Goal: Use online tool/utility: Utilize a website feature to perform a specific function

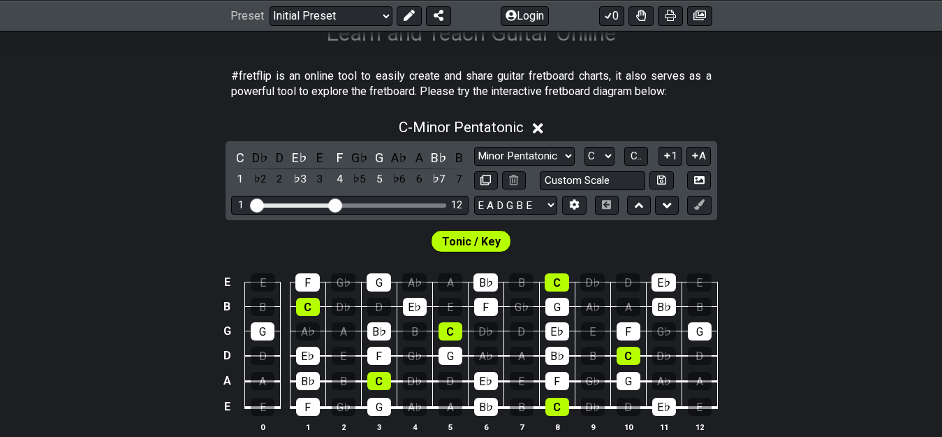
scroll to position [236, 0]
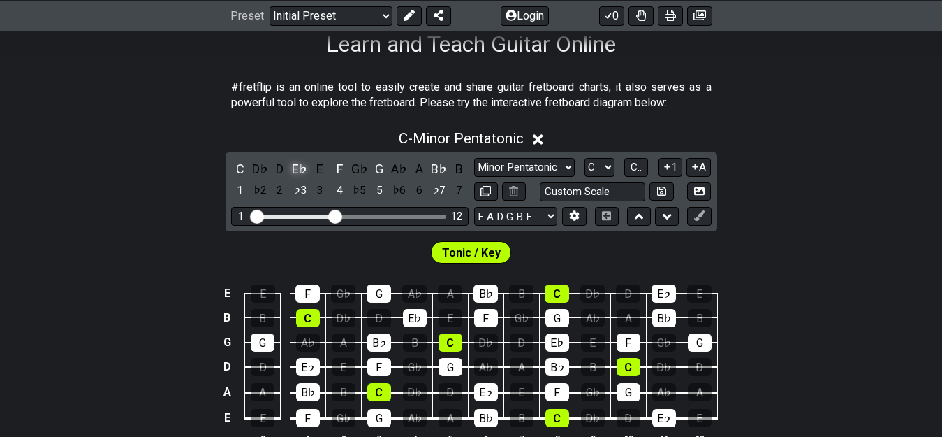
click at [300, 166] on div "E♭" at bounding box center [300, 168] width 18 height 19
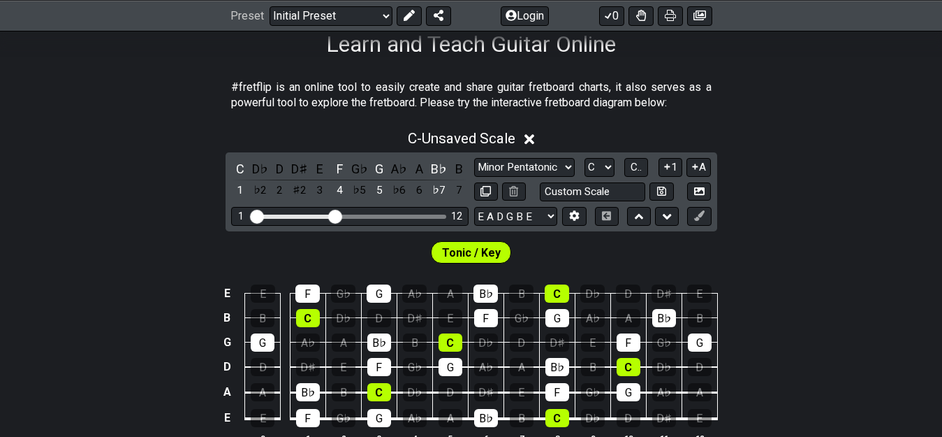
click at [300, 166] on div "D♯" at bounding box center [300, 168] width 18 height 19
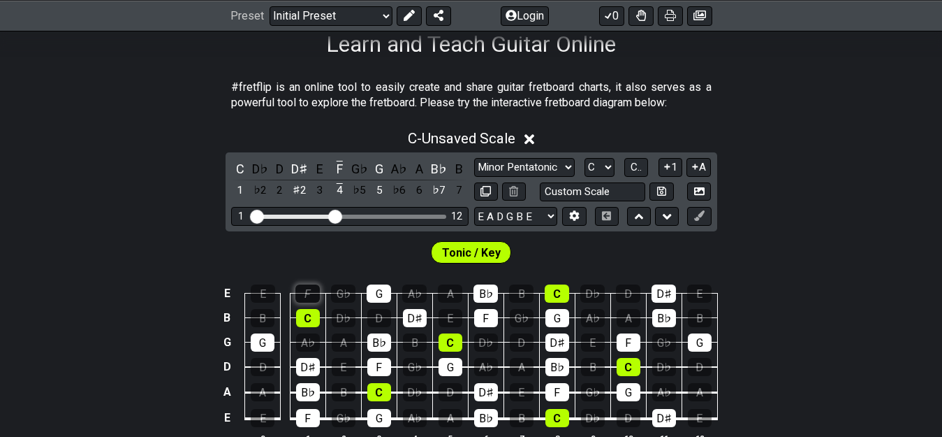
click at [309, 291] on div "F" at bounding box center [307, 293] width 24 height 18
click at [308, 288] on div "F" at bounding box center [307, 293] width 24 height 18
click at [487, 173] on select "Minor Pentatonic Click to edit Minor Pentatonic Major Pentatonic Minor Blues Ma…" at bounding box center [524, 167] width 101 height 19
click at [485, 171] on select "Minor Pentatonic Click to edit Minor Pentatonic Major Pentatonic Minor Blues Ma…" at bounding box center [524, 167] width 101 height 19
click at [569, 217] on icon at bounding box center [574, 215] width 10 height 10
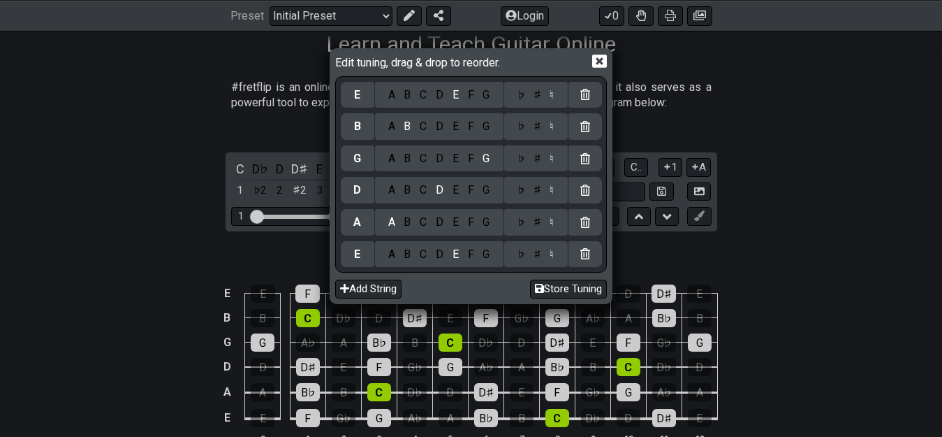
click at [608, 61] on div "Edit tuning, drag & drop to reorder. E A B C D E F G ♭ ♯ ♮ B A B C D E F G ♭ ♯ …" at bounding box center [471, 175] width 278 height 251
click at [599, 63] on icon at bounding box center [599, 61] width 15 height 15
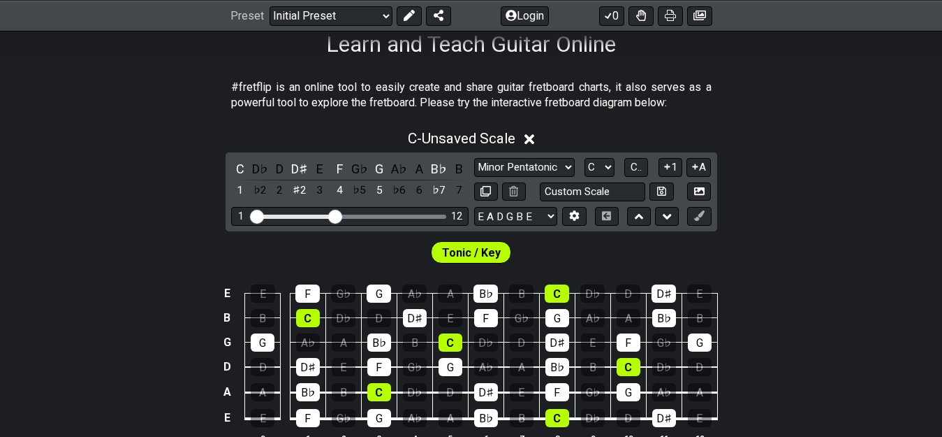
click at [471, 257] on span "Tonic / Key" at bounding box center [471, 252] width 59 height 20
click at [548, 294] on div "C" at bounding box center [557, 293] width 24 height 18
click at [548, 293] on div "C" at bounding box center [557, 293] width 24 height 18
drag, startPoint x: 343, startPoint y: 219, endPoint x: 434, endPoint y: 219, distance: 91.5
click at [434, 219] on div "1 12" at bounding box center [349, 216] width 237 height 19
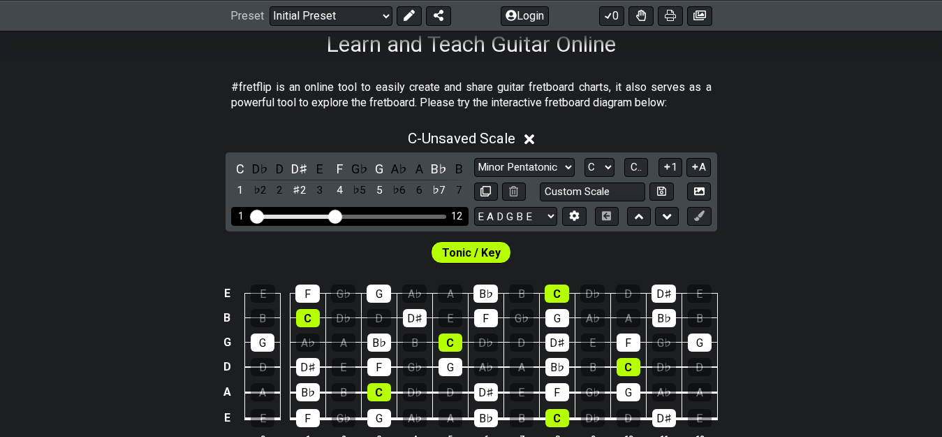
click at [419, 211] on div "1 12" at bounding box center [349, 216] width 237 height 19
drag, startPoint x: 340, startPoint y: 216, endPoint x: 295, endPoint y: 214, distance: 44.7
click at [295, 215] on input "Visible fret range" at bounding box center [350, 215] width 198 height 0
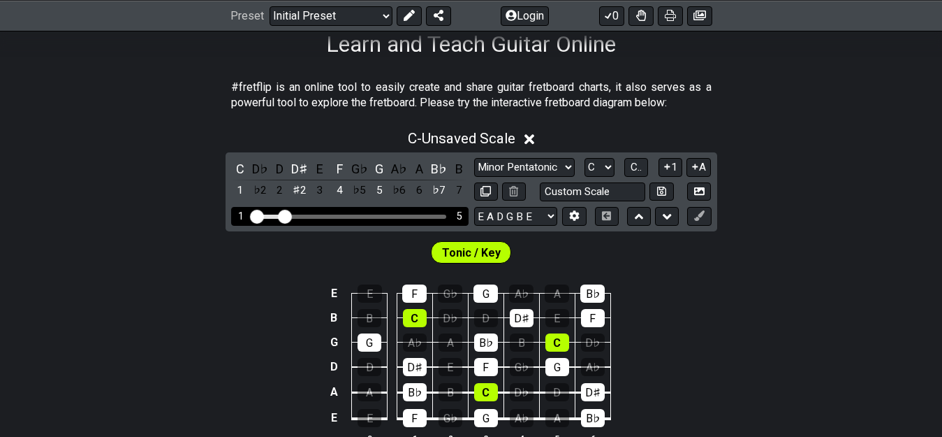
drag, startPoint x: 295, startPoint y: 217, endPoint x: 287, endPoint y: 217, distance: 8.4
click at [287, 215] on input "Visible fret range" at bounding box center [350, 215] width 198 height 0
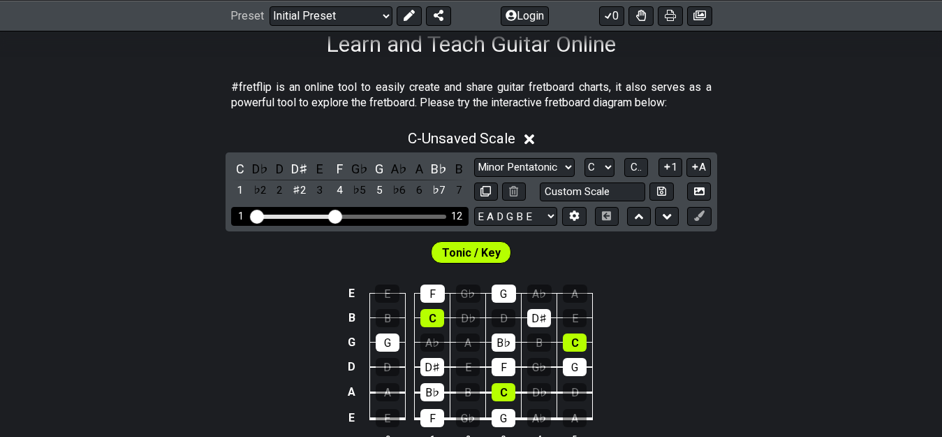
drag, startPoint x: 287, startPoint y: 217, endPoint x: 335, endPoint y: 217, distance: 48.2
click at [335, 215] on input "Visible fret range" at bounding box center [350, 215] width 198 height 0
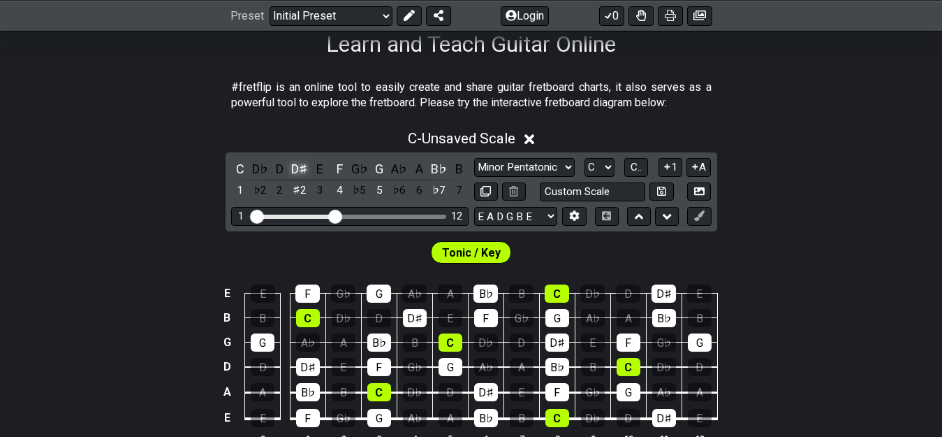
click at [295, 168] on div "D♯" at bounding box center [300, 168] width 18 height 19
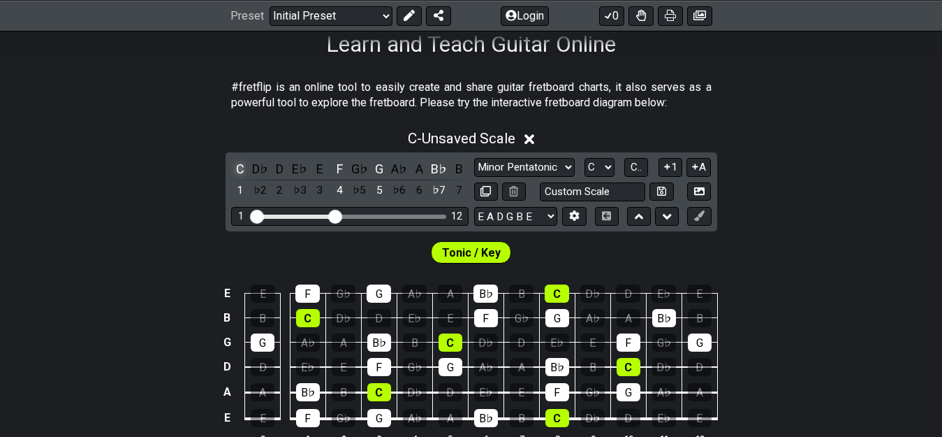
click at [235, 169] on div "C" at bounding box center [240, 168] width 18 height 19
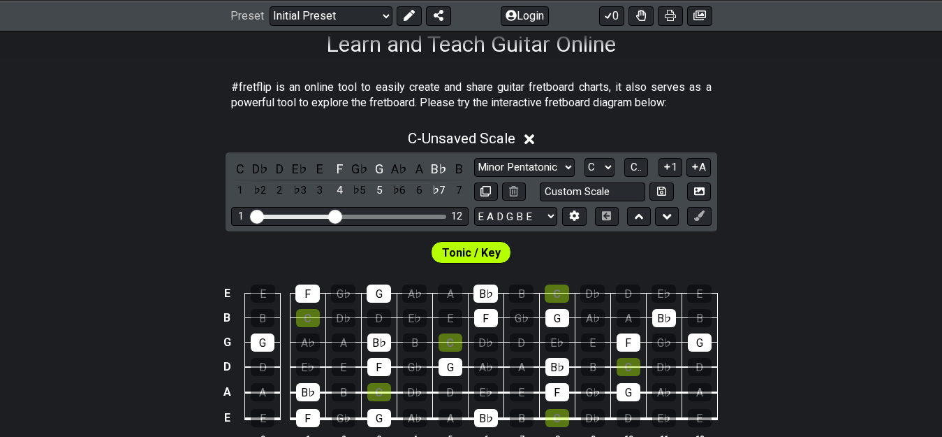
click at [329, 166] on div "C D♭ D E♭ E F G♭ G A♭ A B♭ B 1 ♭2 2 ♭3 3 4 ♭5 5 ♭6 6 ♭7 7" at bounding box center [349, 179] width 237 height 41
click at [342, 165] on div "F" at bounding box center [339, 168] width 18 height 19
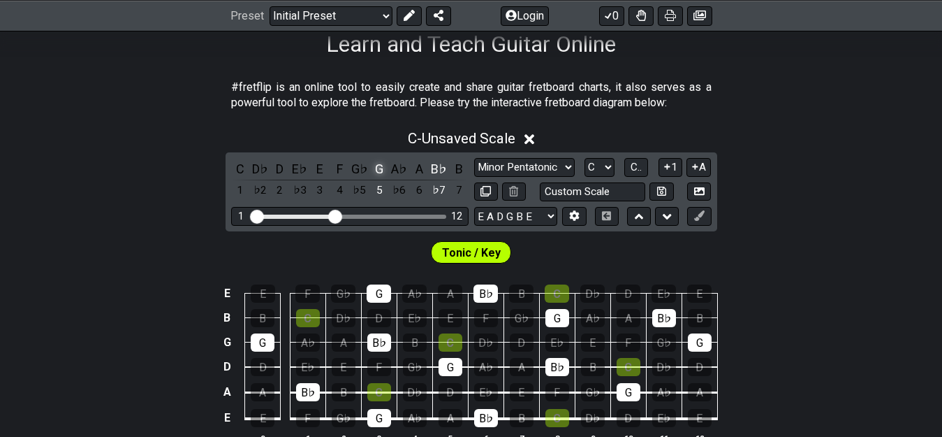
click at [373, 168] on div "G" at bounding box center [379, 168] width 18 height 19
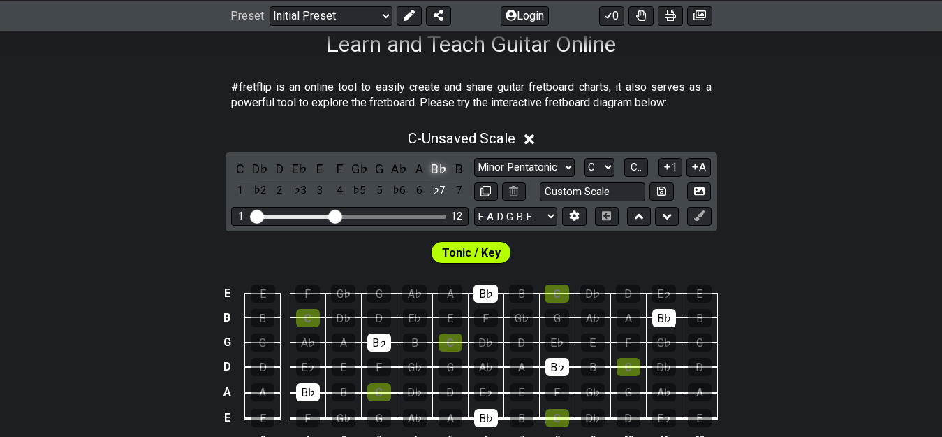
click at [434, 168] on div "B♭" at bounding box center [439, 168] width 18 height 19
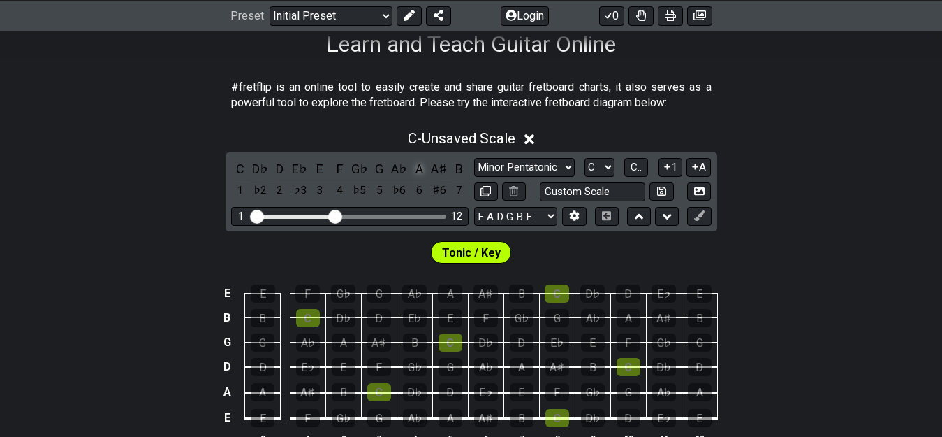
click at [416, 168] on div "A" at bounding box center [419, 168] width 18 height 19
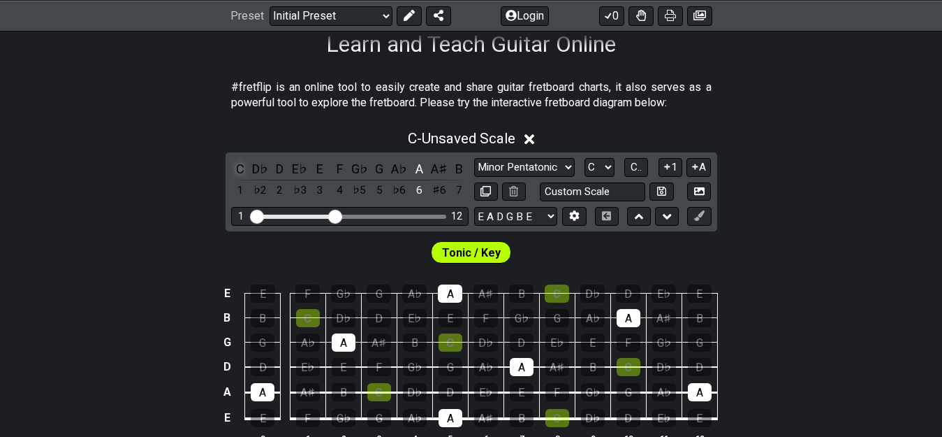
click at [242, 168] on div "C" at bounding box center [240, 168] width 18 height 19
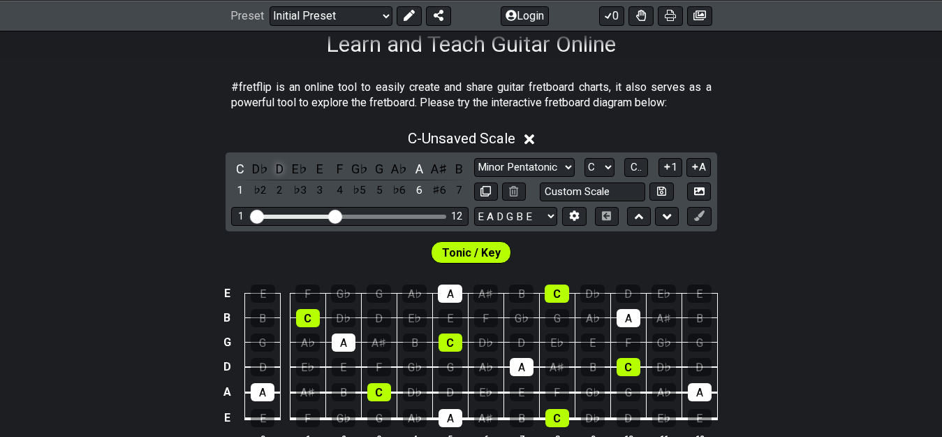
click at [279, 166] on div "D" at bounding box center [280, 168] width 18 height 19
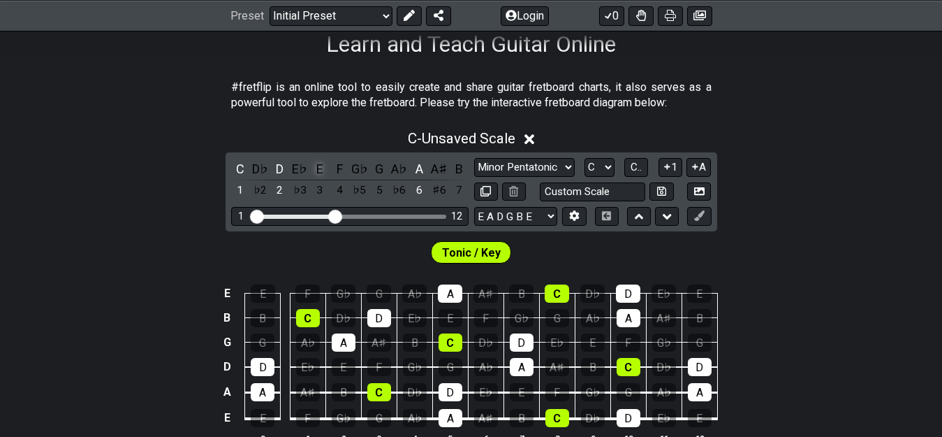
click at [318, 168] on div "E" at bounding box center [320, 168] width 18 height 19
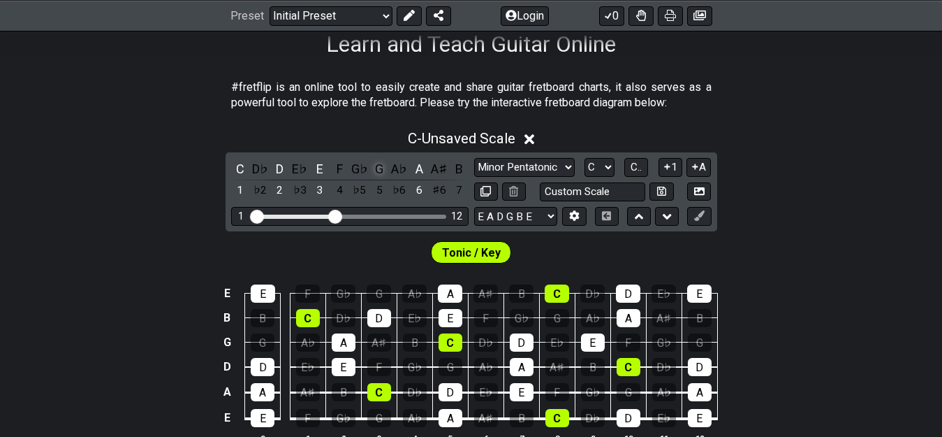
click at [377, 169] on div "G" at bounding box center [379, 168] width 18 height 19
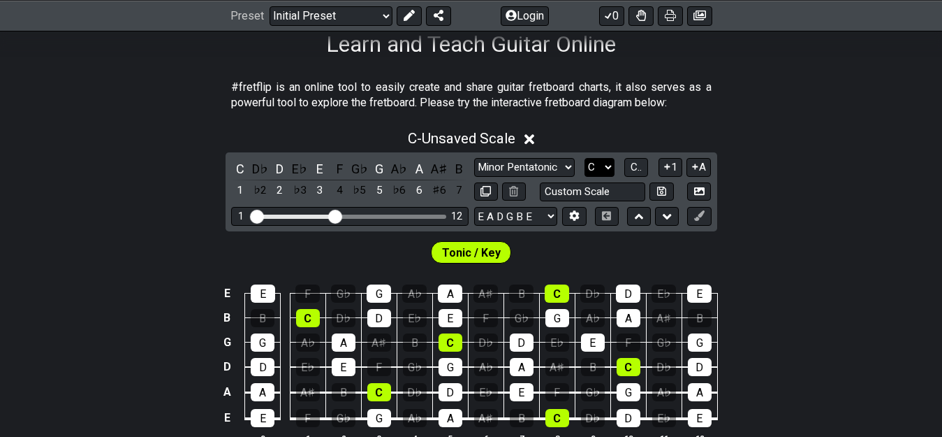
click at [607, 166] on select "A♭ A A♯ B♭ B C C♯ D♭ D D♯ E♭ E F F♯ G♭ G G♯" at bounding box center [600, 167] width 30 height 19
select select "A"
click at [585, 158] on select "A♭ A A♯ B♭ B C C♯ D♭ D D♯ E♭ E F F♯ G♭ G G♯" at bounding box center [600, 167] width 30 height 19
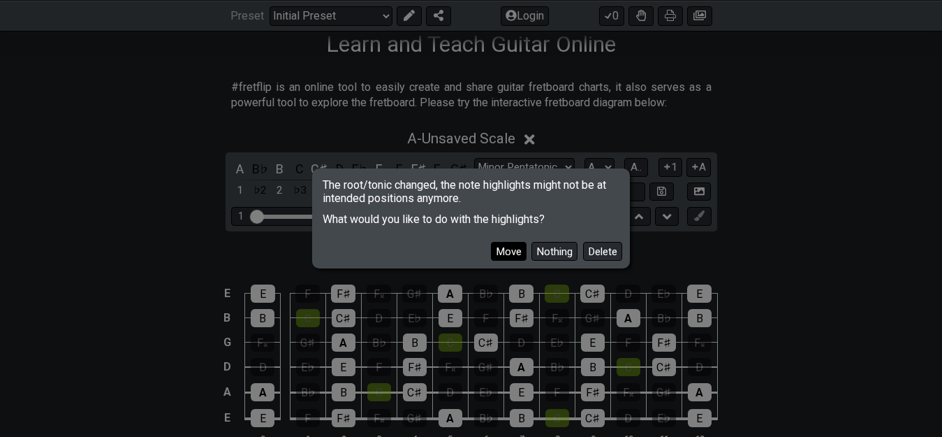
click at [513, 249] on button "Move" at bounding box center [509, 251] width 36 height 19
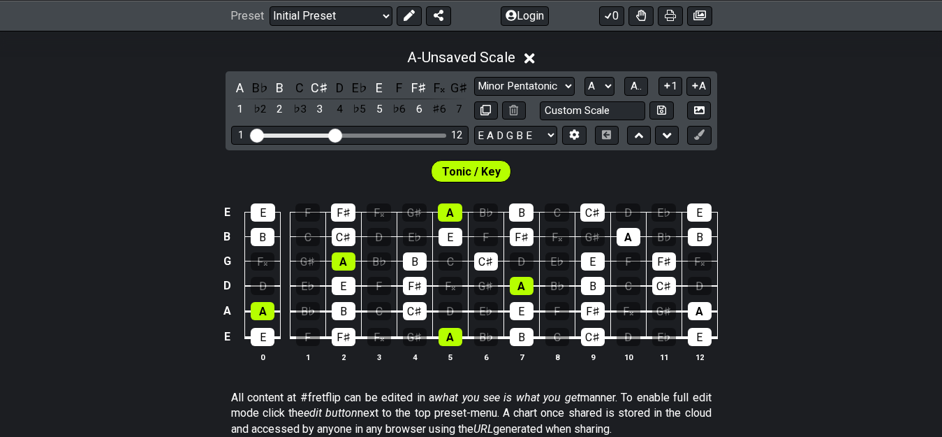
scroll to position [309, 0]
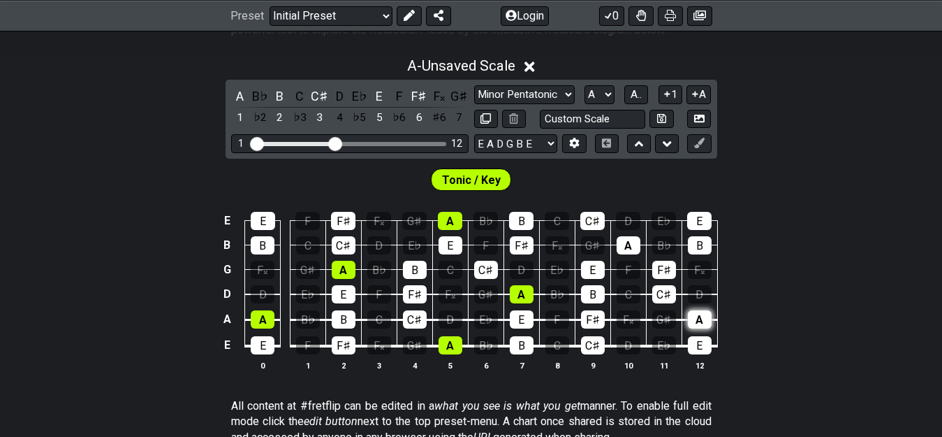
click at [700, 317] on div "A" at bounding box center [700, 319] width 24 height 18
click at [643, 101] on button "A.." at bounding box center [636, 94] width 24 height 19
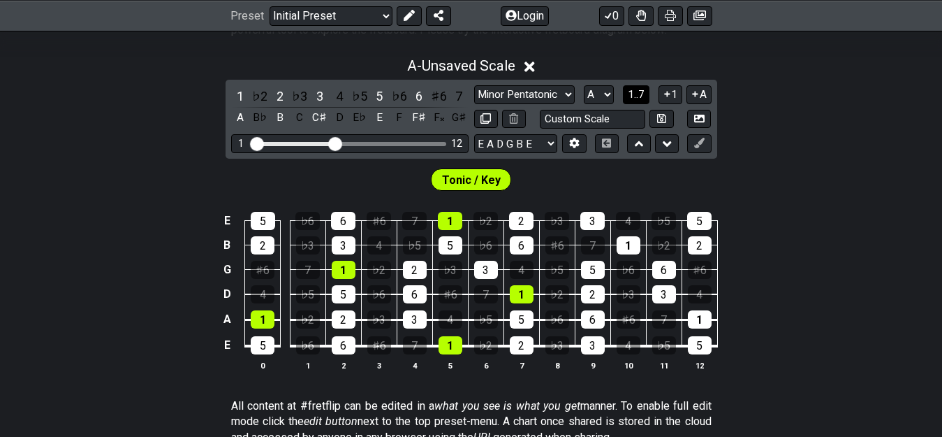
click at [641, 101] on span "1..7" at bounding box center [636, 94] width 17 height 13
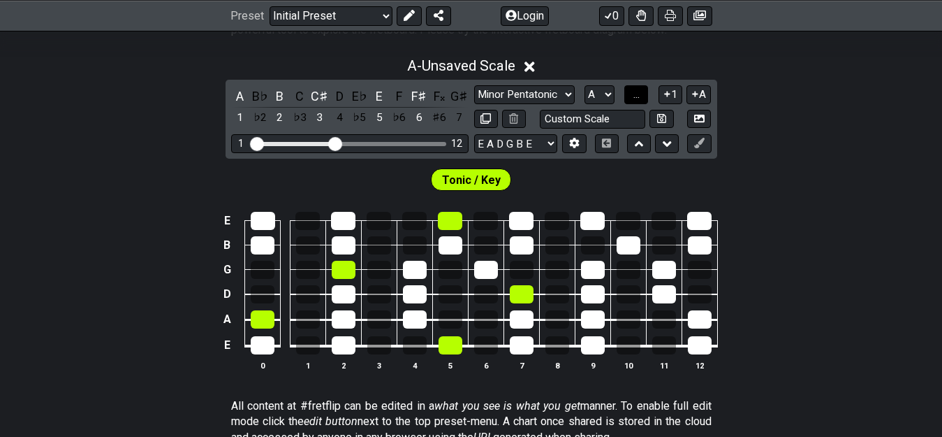
click at [640, 101] on button "..." at bounding box center [636, 94] width 24 height 19
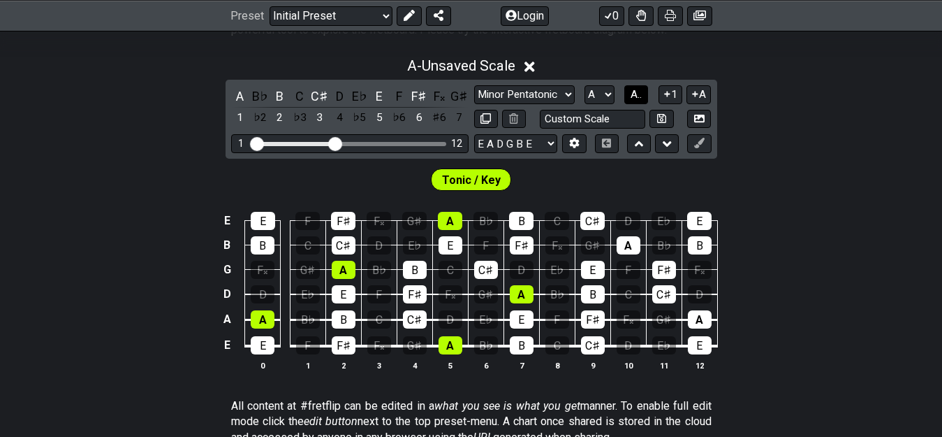
click at [640, 101] on span "A.." at bounding box center [636, 94] width 11 height 13
click at [640, 101] on span "1..7" at bounding box center [636, 94] width 17 height 13
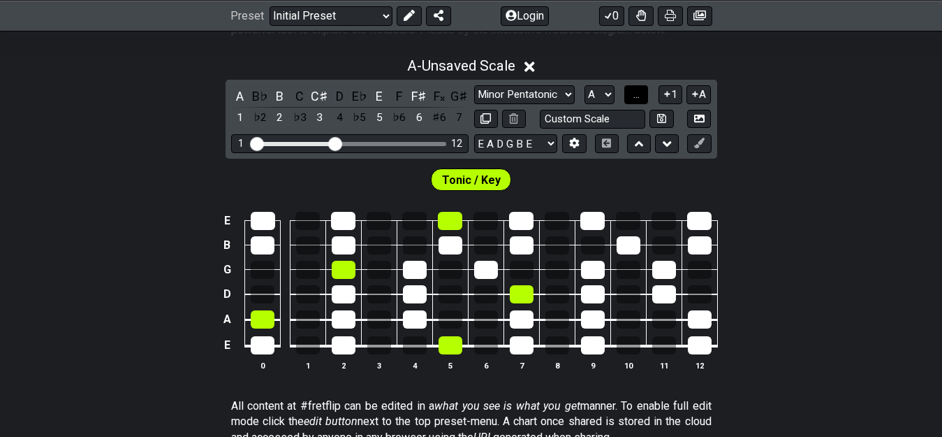
click at [640, 101] on button "..." at bounding box center [636, 94] width 24 height 19
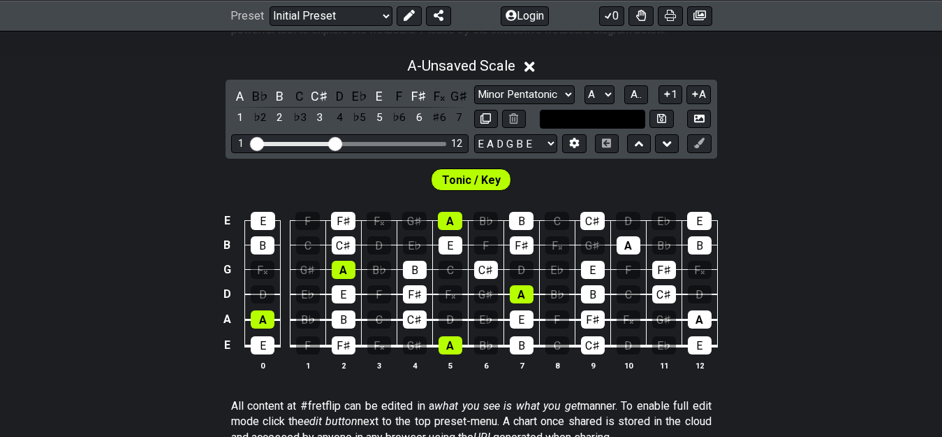
click at [572, 115] on input "text" at bounding box center [593, 119] width 106 height 19
click at [571, 115] on input "text" at bounding box center [593, 119] width 106 height 19
type input "ddd"
click at [592, 176] on div "Tonic / Key" at bounding box center [471, 176] width 942 height 35
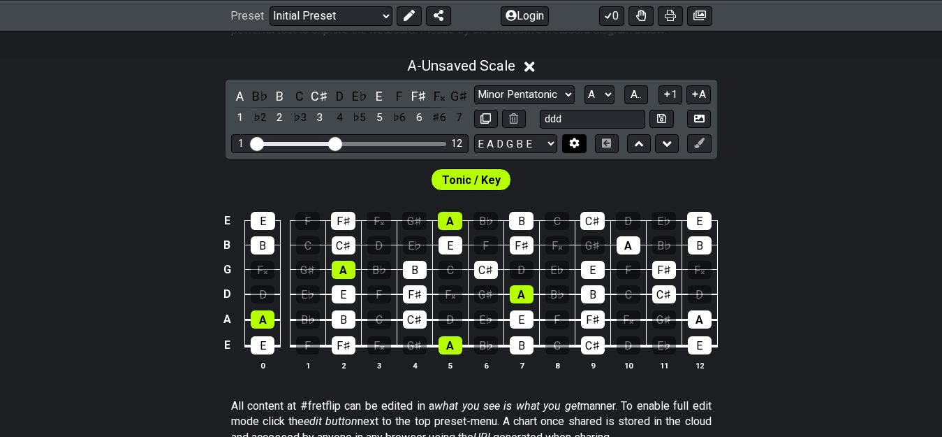
click at [578, 150] on button at bounding box center [574, 143] width 24 height 19
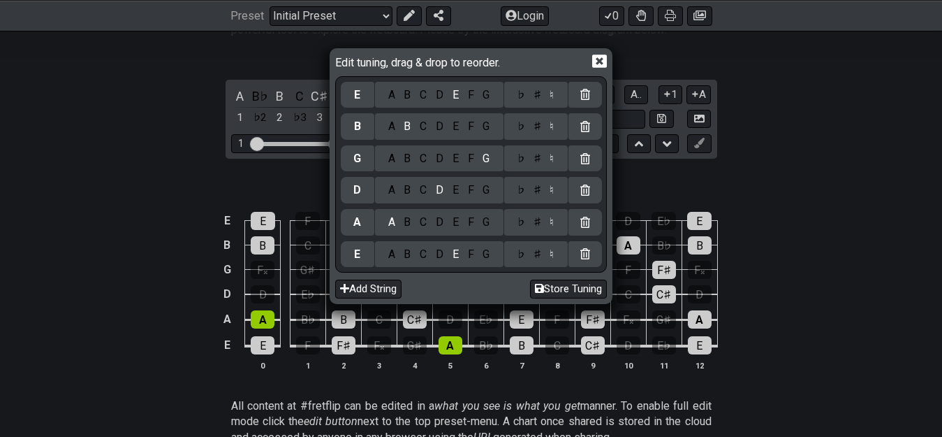
click at [616, 32] on div "Edit tuning, drag & drop to reorder. E A B C D E F G ♭ ♯ ♮ B A B C D E F G ♭ ♯ …" at bounding box center [471, 218] width 942 height 437
click at [600, 57] on icon at bounding box center [599, 60] width 15 height 13
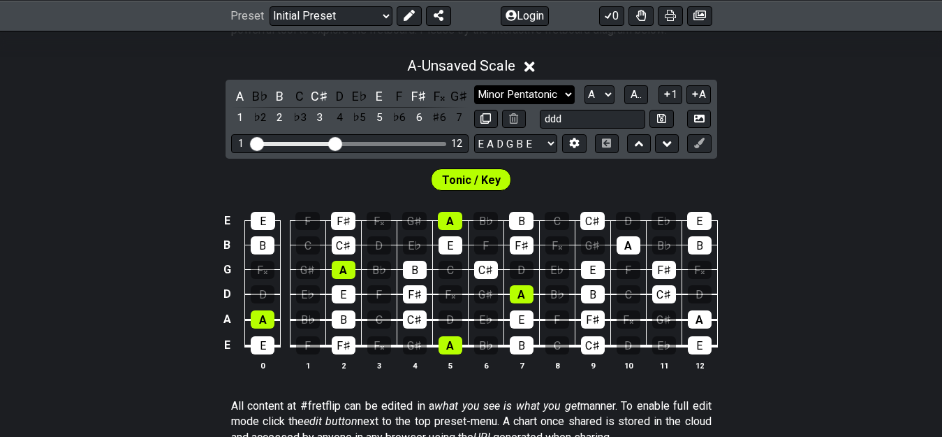
click at [532, 92] on select "Minor Pentatonic Click to edit Minor Pentatonic Major Pentatonic Minor Blues Ma…" at bounding box center [524, 94] width 101 height 19
click at [474, 85] on select "Minor Pentatonic Click to edit Minor Pentatonic Major Pentatonic Minor Blues Ma…" at bounding box center [524, 94] width 101 height 19
click at [576, 100] on div "Minor Pentatonic Click to edit Minor Pentatonic Major Pentatonic Minor Blues Ma…" at bounding box center [592, 94] width 237 height 19
click at [612, 91] on div "Minor Pentatonic Click to edit Minor Pentatonic Major Pentatonic Minor Blues Ma…" at bounding box center [592, 94] width 237 height 19
click at [603, 89] on select "A♭ A A♯ B♭ B C C♯ D♭ D D♯ E♭ E F F♯ G♭ G G♯" at bounding box center [600, 94] width 30 height 19
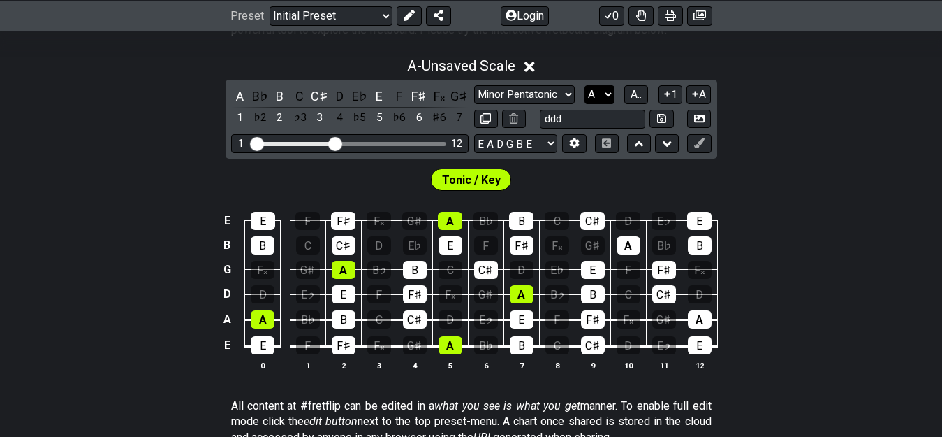
click at [585, 85] on select "A♭ A A♯ B♭ B C C♯ D♭ D D♯ E♭ E F F♯ G♭ G G♯" at bounding box center [600, 94] width 30 height 19
click at [475, 182] on span "Tonic / Key" at bounding box center [471, 180] width 59 height 20
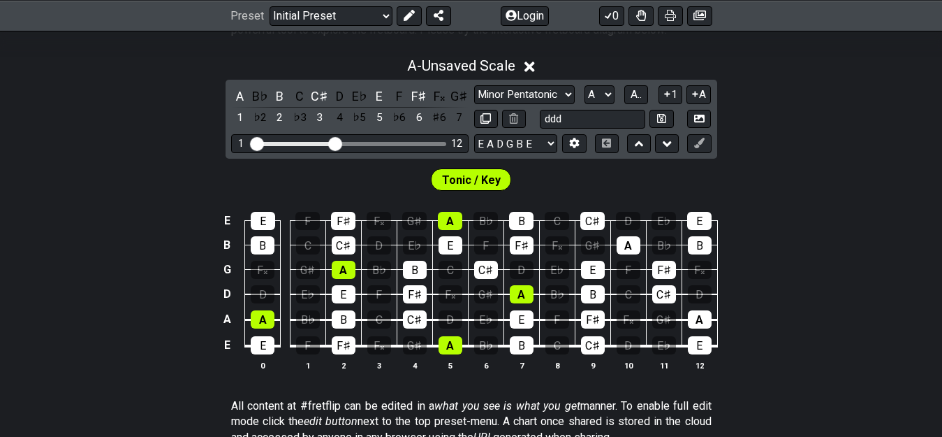
click at [475, 182] on span "Tonic / Key" at bounding box center [471, 180] width 59 height 20
click at [406, 10] on icon at bounding box center [409, 15] width 11 height 11
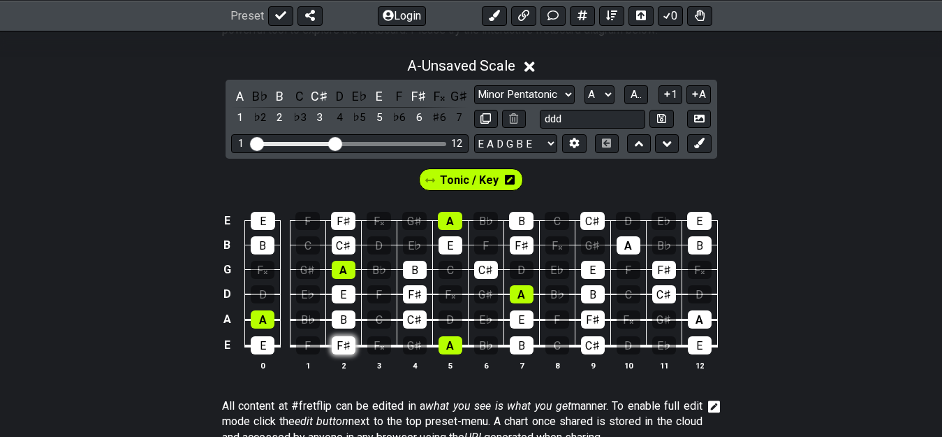
click at [341, 340] on div "F♯" at bounding box center [344, 345] width 24 height 18
click at [337, 338] on div "F♯" at bounding box center [344, 345] width 24 height 18
click at [419, 102] on div "F♯" at bounding box center [419, 96] width 18 height 19
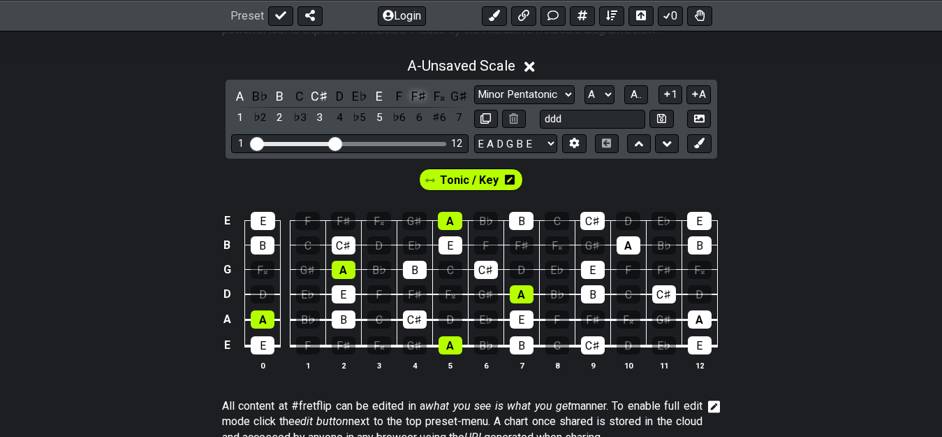
click at [418, 101] on div "F♯" at bounding box center [419, 96] width 18 height 19
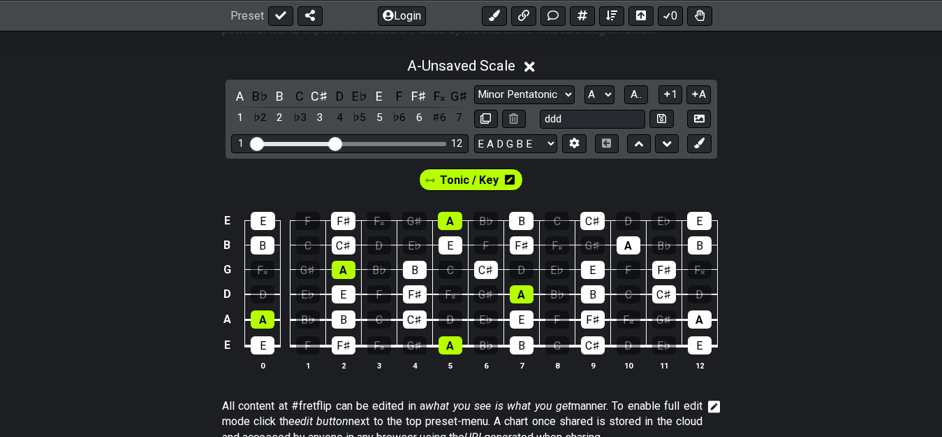
drag, startPoint x: 425, startPoint y: 97, endPoint x: 390, endPoint y: 161, distance: 72.8
click at [390, 161] on div "Tonic / Key" at bounding box center [471, 176] width 942 height 35
click at [643, 147] on icon at bounding box center [639, 144] width 9 height 14
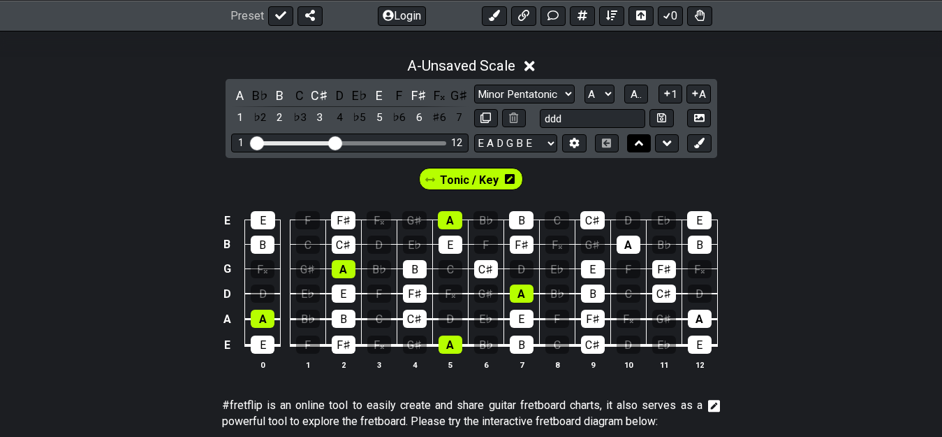
click at [643, 149] on icon at bounding box center [639, 143] width 9 height 14
click at [643, 150] on button at bounding box center [639, 143] width 24 height 19
click at [673, 140] on button at bounding box center [667, 143] width 24 height 19
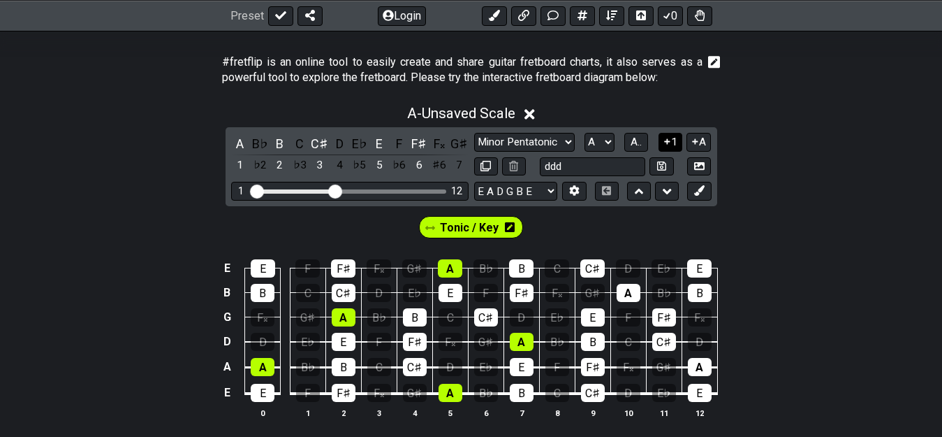
click at [673, 140] on button "1" at bounding box center [671, 142] width 24 height 19
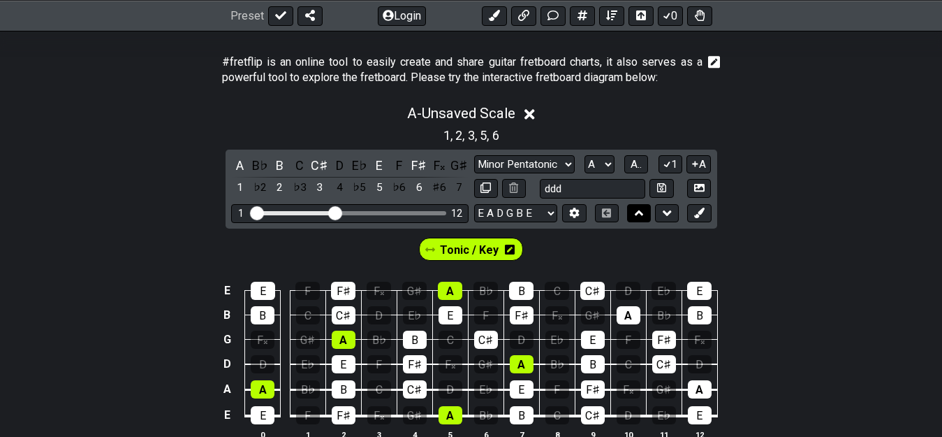
click at [638, 206] on icon at bounding box center [639, 213] width 9 height 14
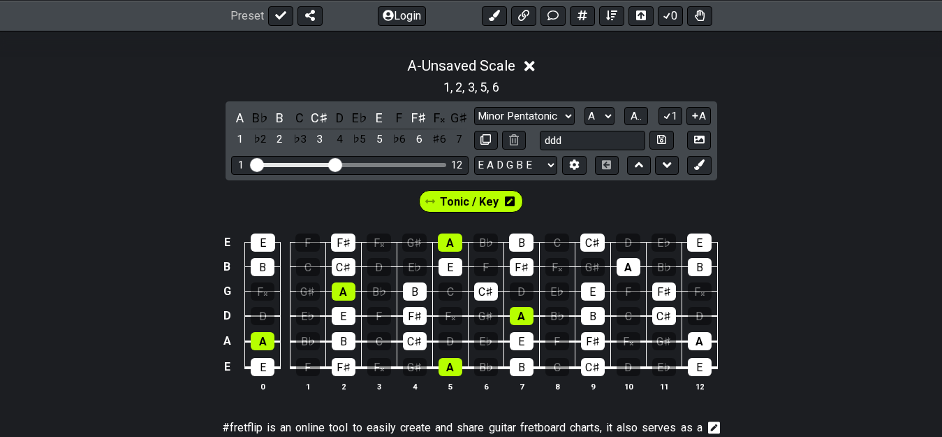
drag, startPoint x: 347, startPoint y: 363, endPoint x: 326, endPoint y: 352, distance: 23.7
click at [346, 363] on div "F♯" at bounding box center [344, 367] width 24 height 18
click at [508, 203] on icon at bounding box center [510, 201] width 10 height 11
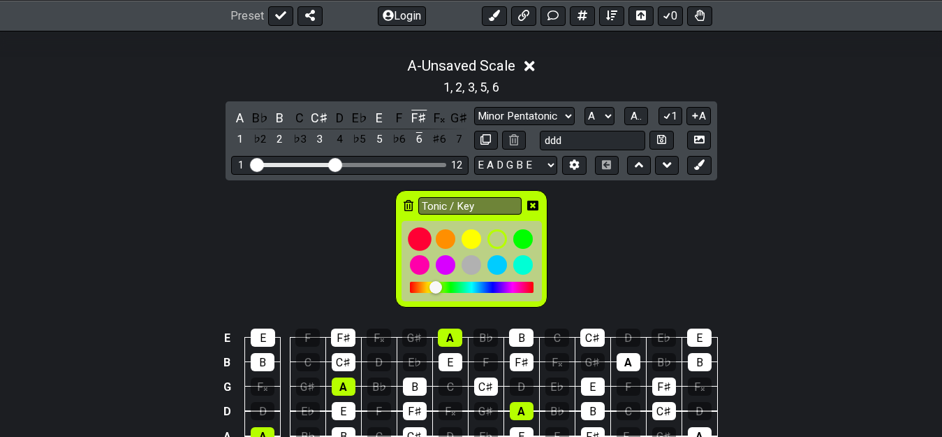
click at [420, 241] on div at bounding box center [420, 240] width 24 height 24
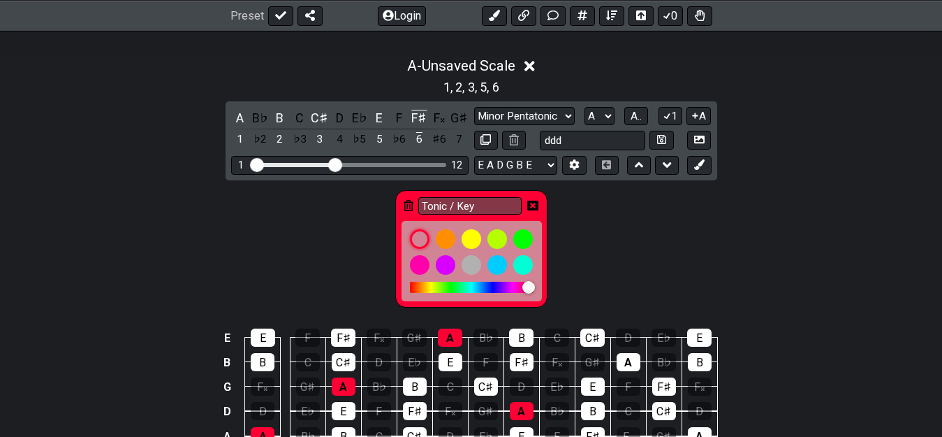
click at [610, 260] on div "Tonic / Key" at bounding box center [471, 245] width 942 height 131
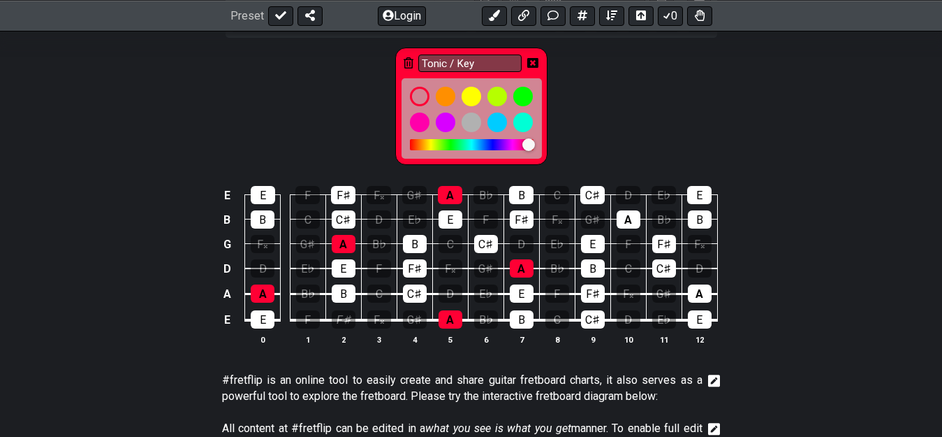
scroll to position [399, 0]
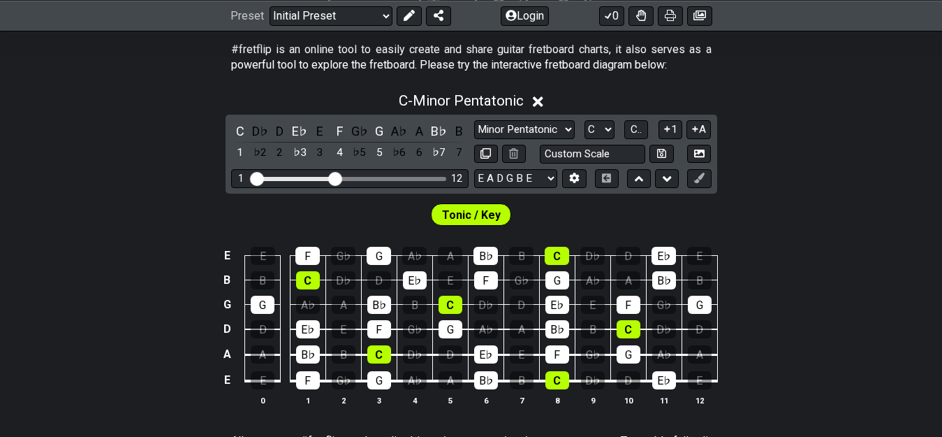
scroll to position [281, 0]
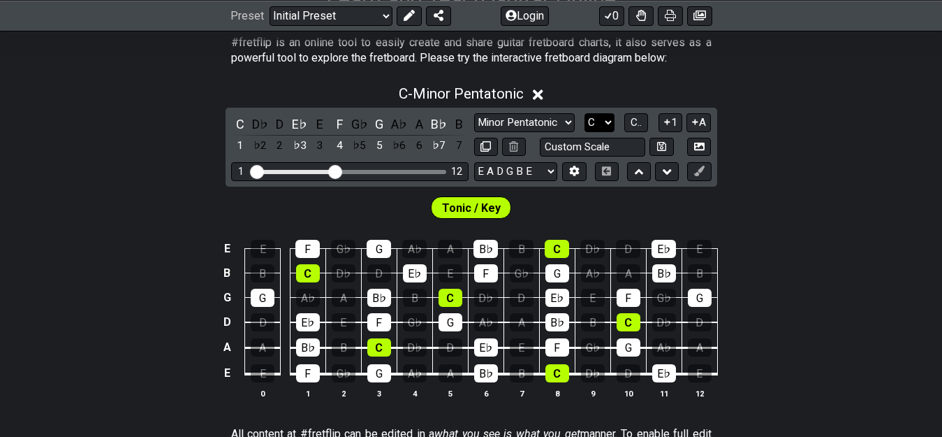
click at [592, 128] on select "A♭ A A♯ B♭ B C C♯ D♭ D D♯ E♭ E F F♯ G♭ G G♯" at bounding box center [600, 122] width 30 height 19
select select "A"
click at [585, 113] on select "A♭ A A♯ B♭ B C C♯ D♭ D D♯ E♭ E F F♯ G♭ G G♯" at bounding box center [600, 122] width 30 height 19
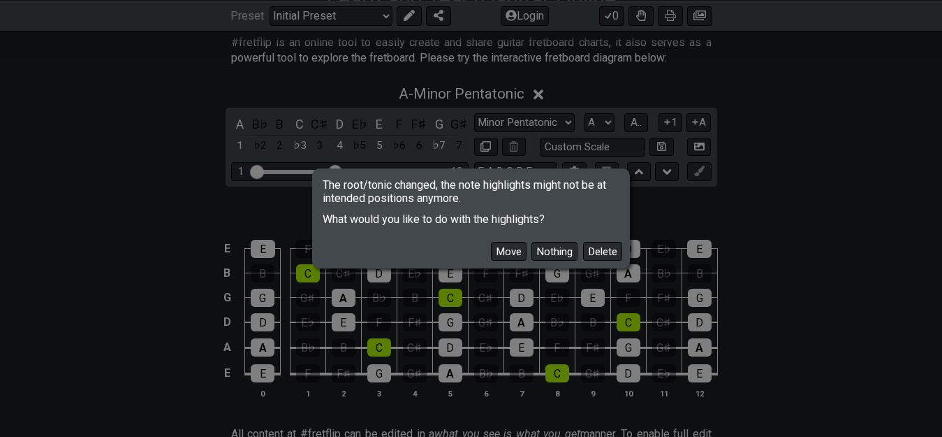
click at [513, 251] on button "Move" at bounding box center [509, 251] width 36 height 19
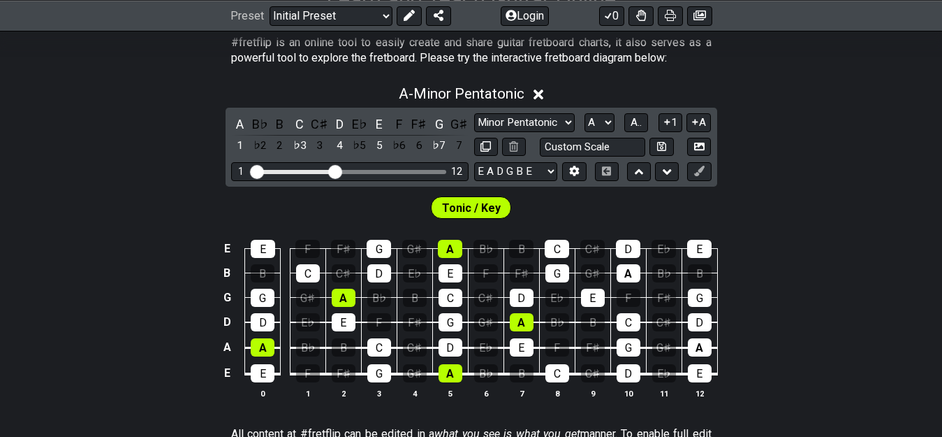
click at [476, 207] on span "Tonic / Key" at bounding box center [471, 208] width 59 height 20
